Goal: Transaction & Acquisition: Purchase product/service

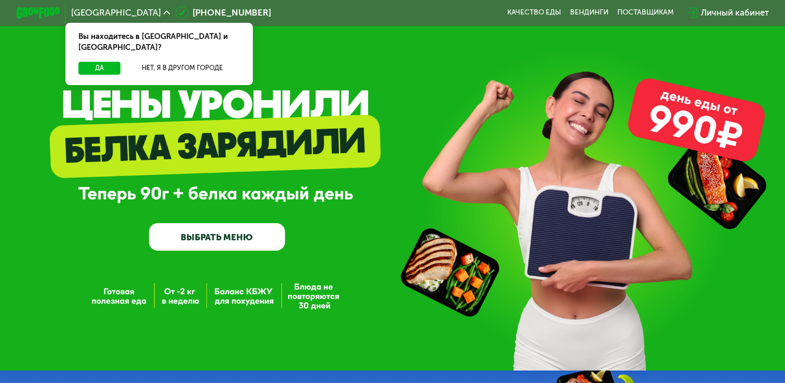
click at [732, 13] on div "Личный кабинет" at bounding box center [735, 12] width 68 height 13
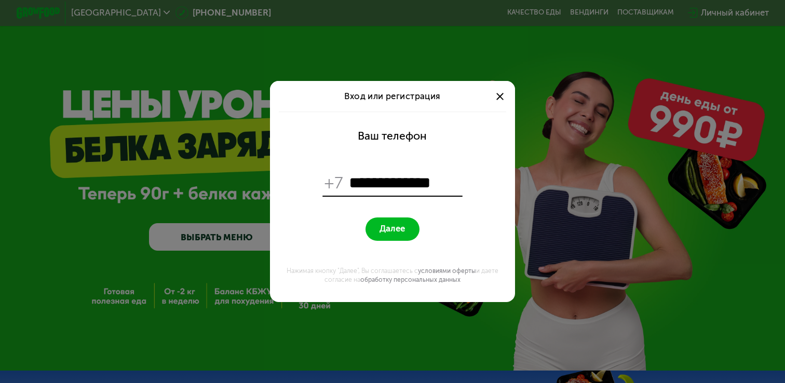
type input "**********"
click at [369, 226] on button "Далее" at bounding box center [392, 228] width 54 height 23
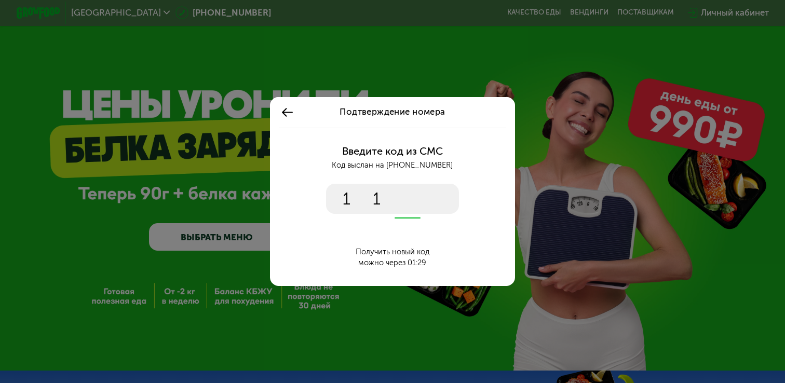
type input "****"
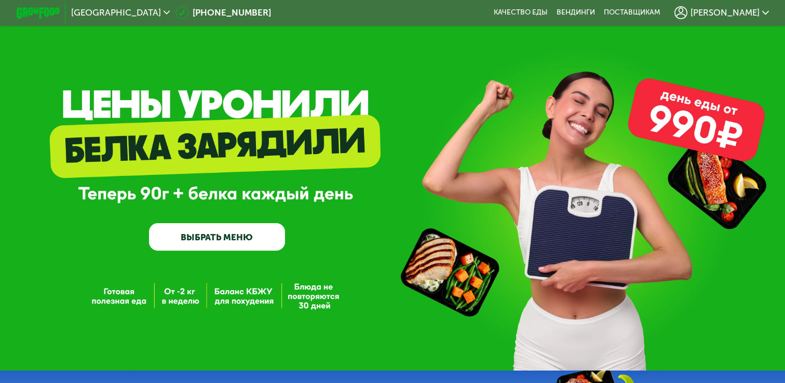
click at [752, 19] on div "Иван" at bounding box center [721, 12] width 94 height 13
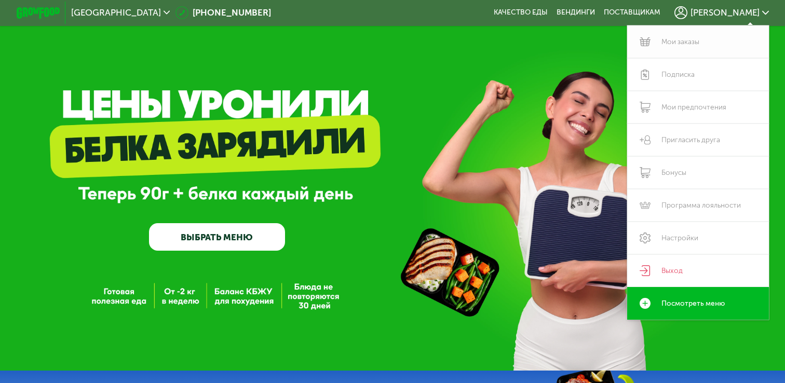
click at [655, 40] on link "Мои заказы" at bounding box center [698, 41] width 142 height 33
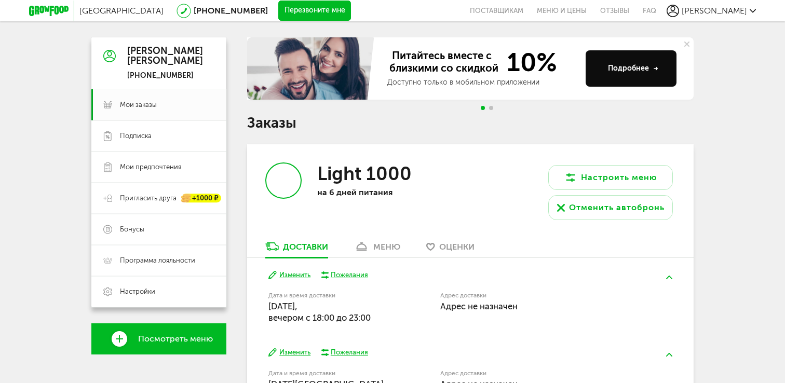
scroll to position [133, 0]
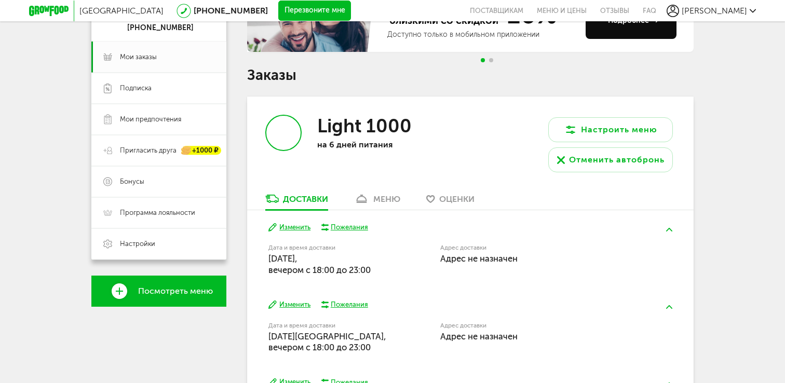
click at [182, 283] on link "Посмотреть меню" at bounding box center [158, 291] width 135 height 31
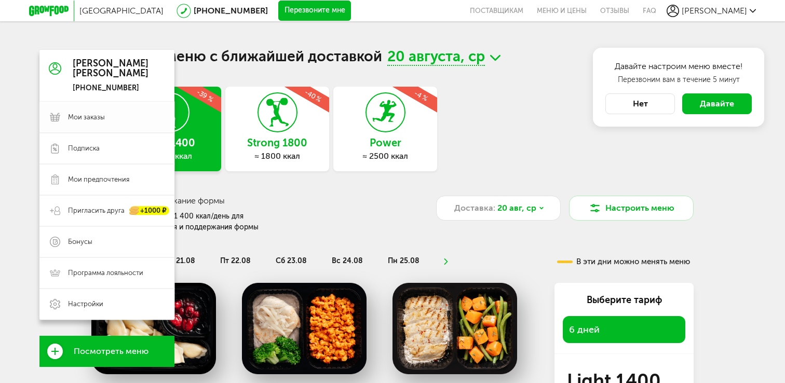
click at [97, 118] on span "Мои заказы" at bounding box center [86, 117] width 37 height 9
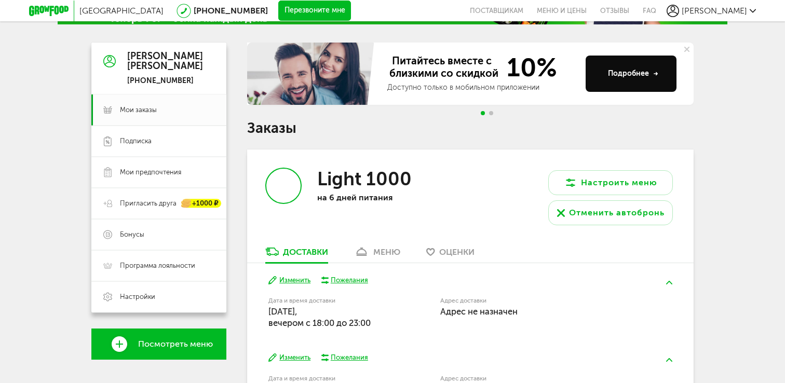
scroll to position [104, 0]
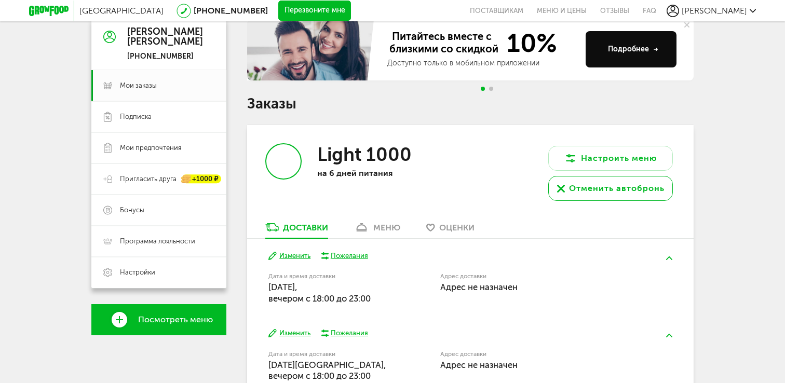
click at [605, 191] on div "Отменить автобронь" at bounding box center [617, 188] width 96 height 12
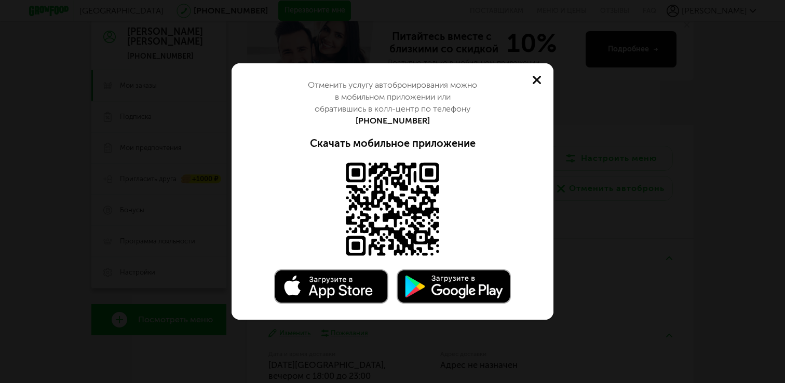
click at [531, 74] on button at bounding box center [536, 79] width 33 height 33
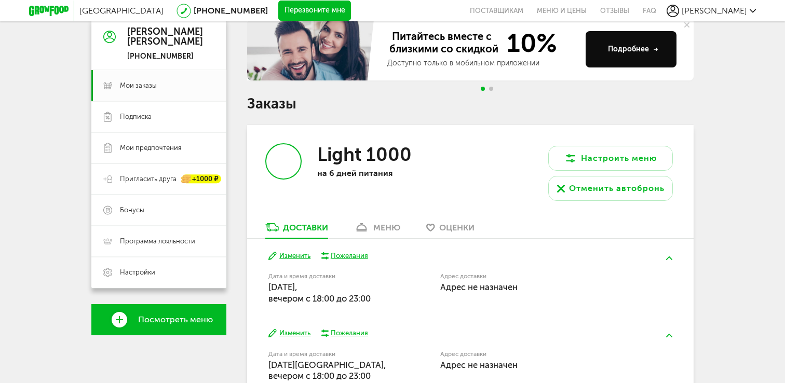
click at [744, 13] on span "Иван" at bounding box center [713, 11] width 65 height 10
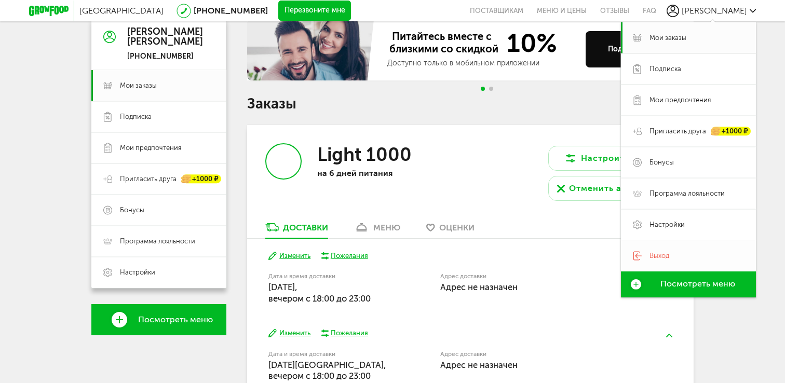
click at [676, 253] on span "Выход" at bounding box center [696, 255] width 94 height 9
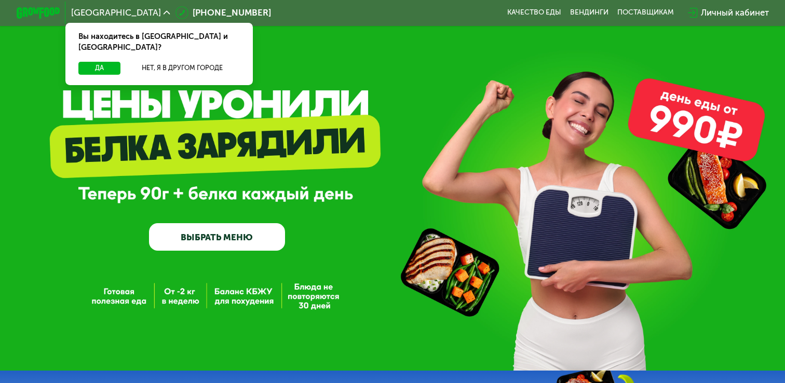
click at [734, 15] on div "Личный кабинет" at bounding box center [735, 12] width 68 height 13
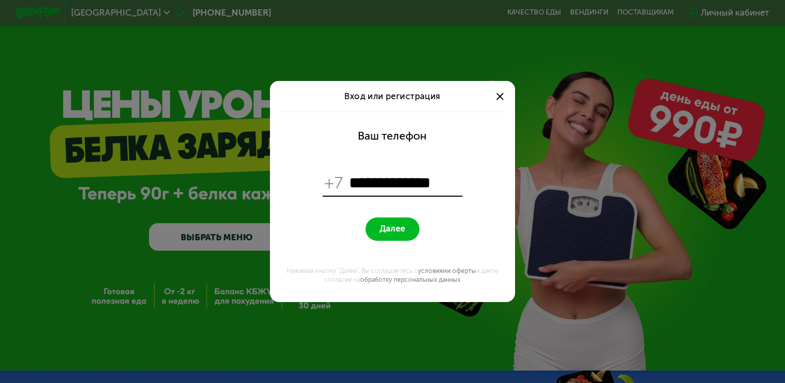
type input "**********"
click at [398, 235] on button "Далее" at bounding box center [392, 228] width 54 height 23
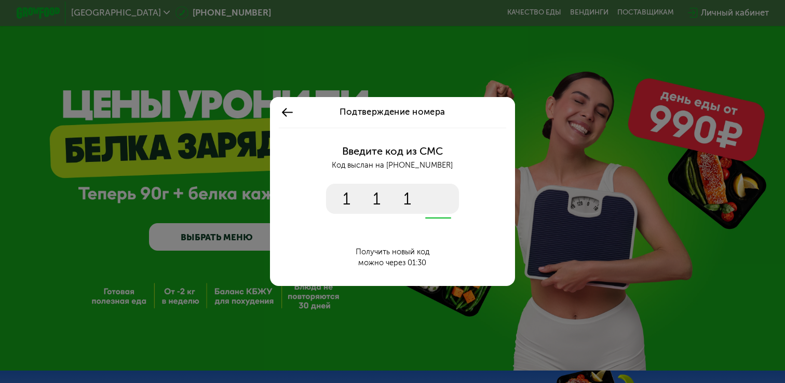
type input "****"
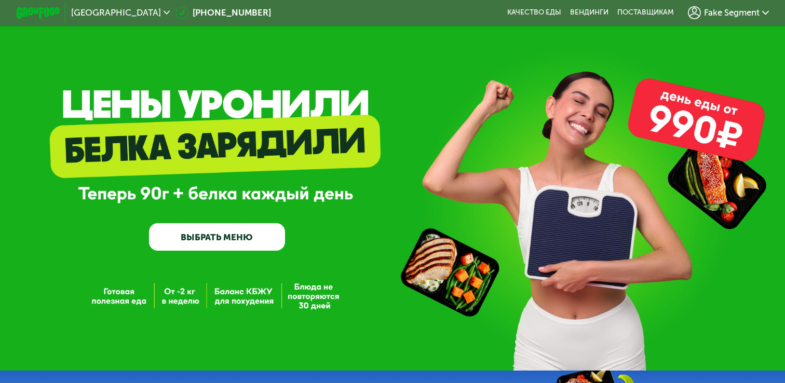
click at [719, 10] on span "Fake Segment" at bounding box center [732, 12] width 56 height 9
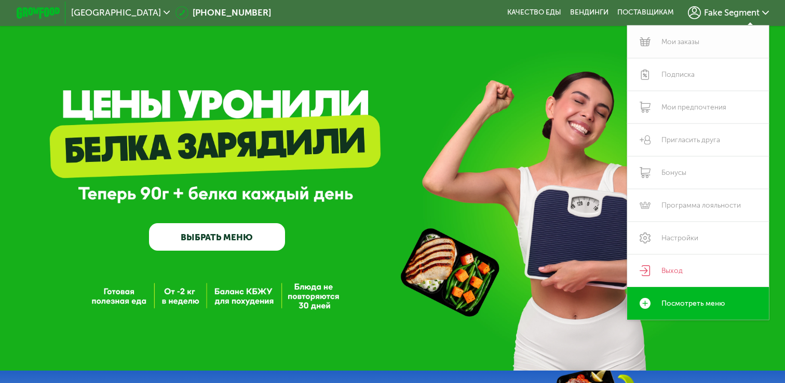
click at [684, 51] on link "Мои заказы" at bounding box center [698, 41] width 142 height 33
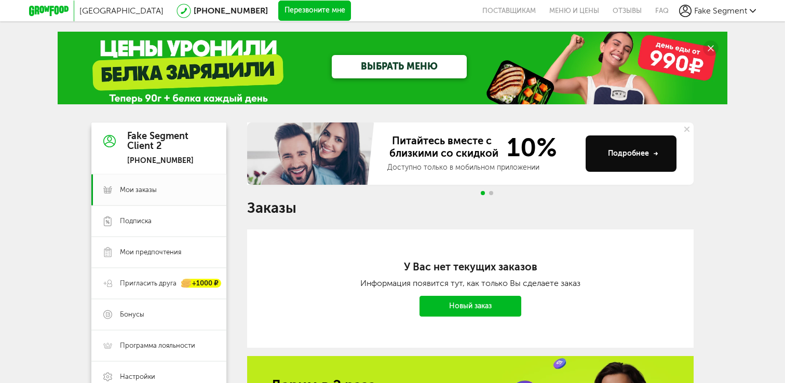
click at [455, 302] on link "Новый заказ" at bounding box center [470, 306] width 102 height 21
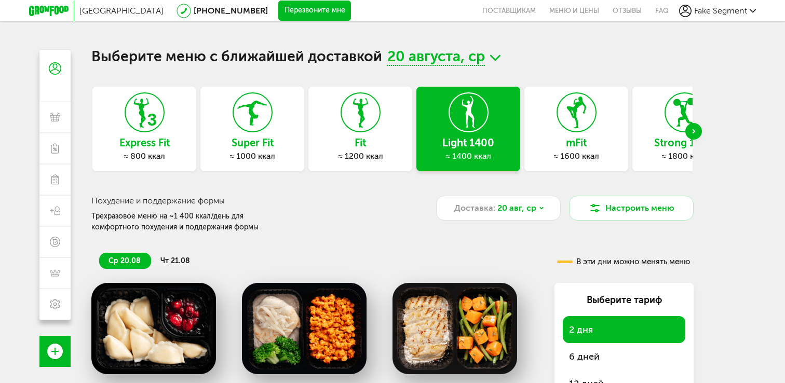
click at [714, 13] on span "Fake Segment" at bounding box center [720, 11] width 53 height 10
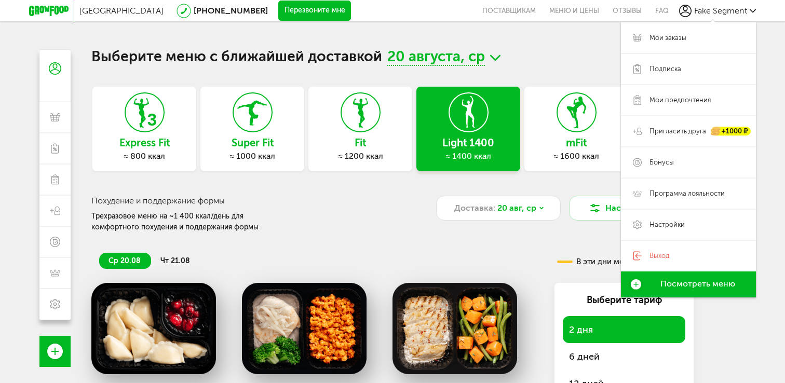
click at [373, 180] on div "Похудение и поддержание формы Трехразовое меню на ~1 400 ккал/день для комфортн…" at bounding box center [392, 204] width 602 height 57
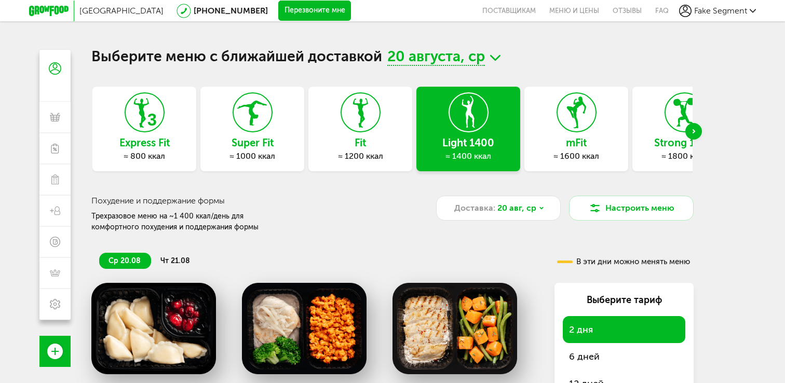
click at [694, 132] on div "Next slide" at bounding box center [693, 131] width 17 height 17
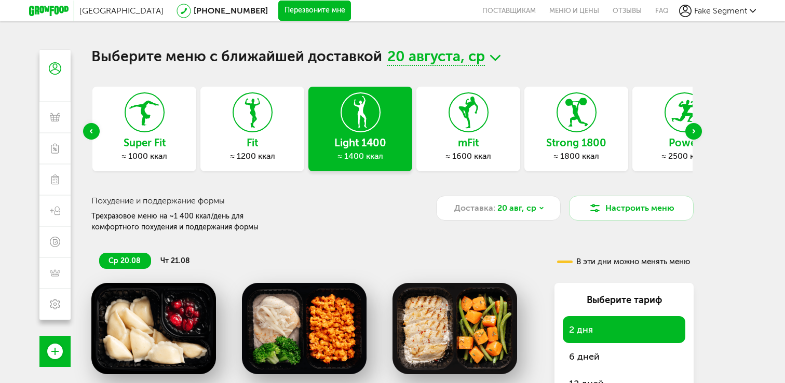
click at [694, 132] on div "Next slide" at bounding box center [693, 131] width 17 height 17
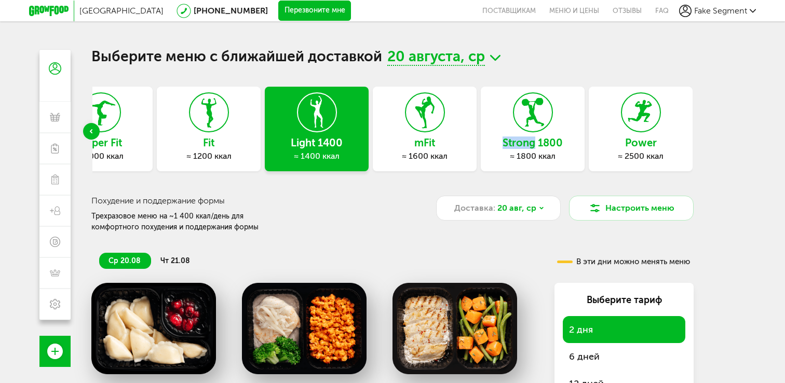
click at [694, 132] on div "Выберите меню с ближайшей доставкой [DATE] Express Fit ≈ 800 ккал Super Fit ≈ 1…" at bounding box center [392, 241] width 623 height 383
click at [704, 11] on span "Fake Segment" at bounding box center [720, 11] width 53 height 10
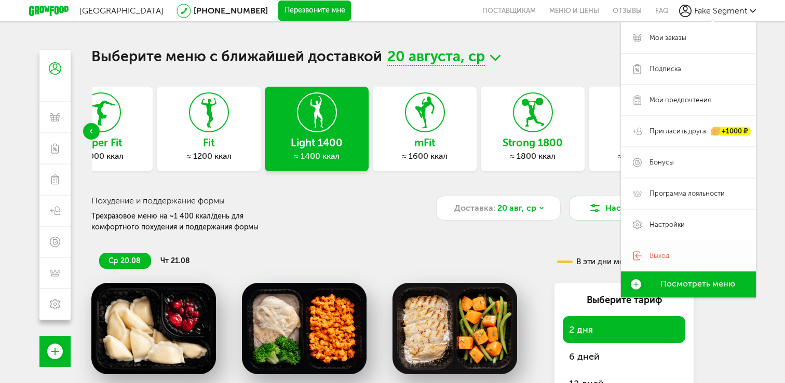
click at [653, 259] on span "Выход" at bounding box center [659, 255] width 20 height 9
